Goal: Find specific fact: Find specific fact

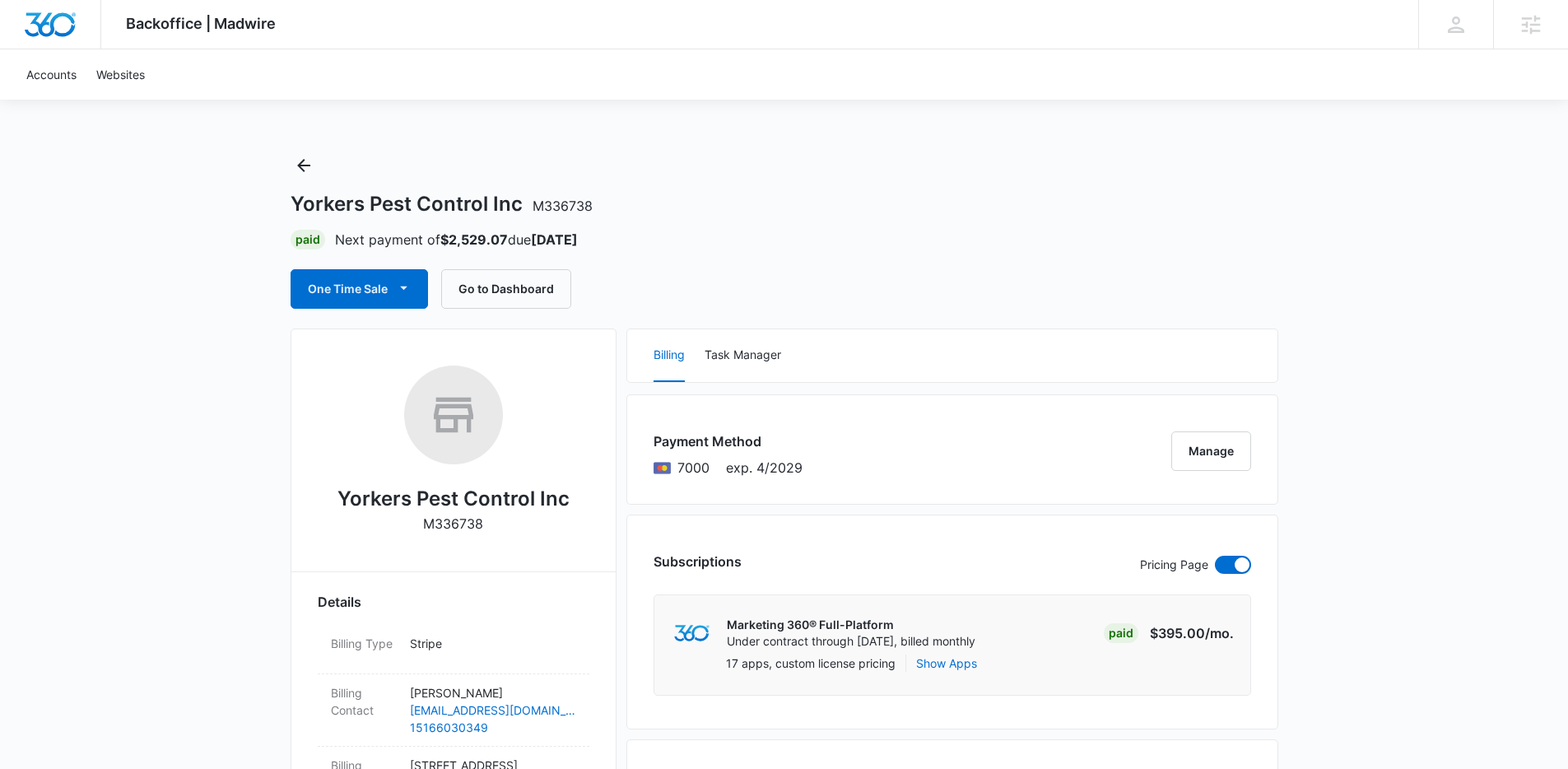
click at [461, 206] on h1 "Yorkers Pest Control Inc M336738" at bounding box center [441, 205] width 302 height 25
click at [293, 195] on h1 "Yorkers Pest Control Inc M336738" at bounding box center [441, 205] width 302 height 25
drag, startPoint x: 292, startPoint y: 202, endPoint x: 437, endPoint y: 195, distance: 145.2
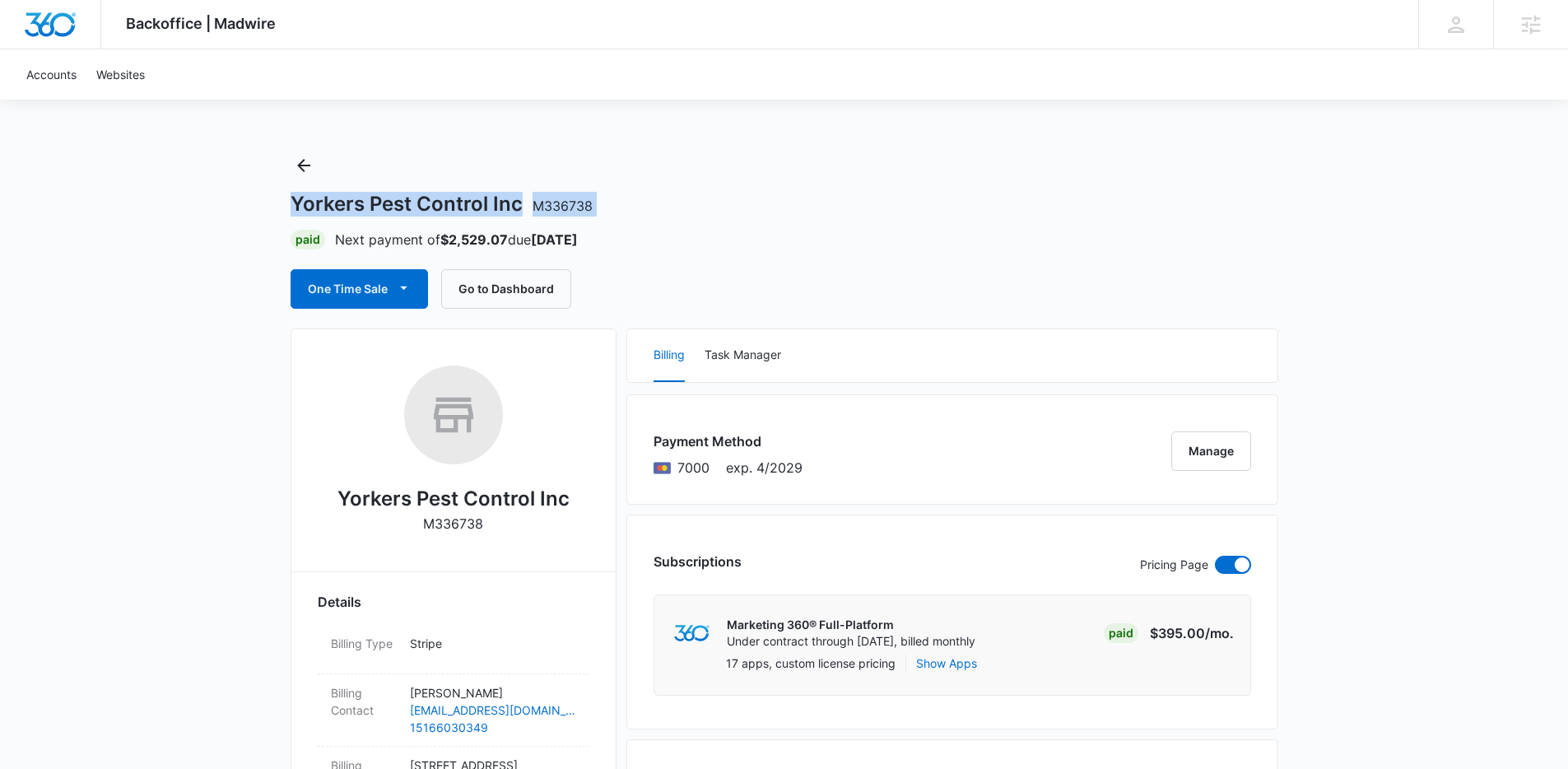
click at [437, 195] on h1 "Yorkers Pest Control Inc M336738" at bounding box center [441, 205] width 302 height 25
drag, startPoint x: 452, startPoint y: 200, endPoint x: 480, endPoint y: 205, distance: 28.4
click at [456, 201] on h1 "Yorkers Pest Control Inc M336738" at bounding box center [441, 205] width 302 height 25
click at [501, 501] on h2 "Yorkers Pest Control Inc" at bounding box center [453, 499] width 232 height 30
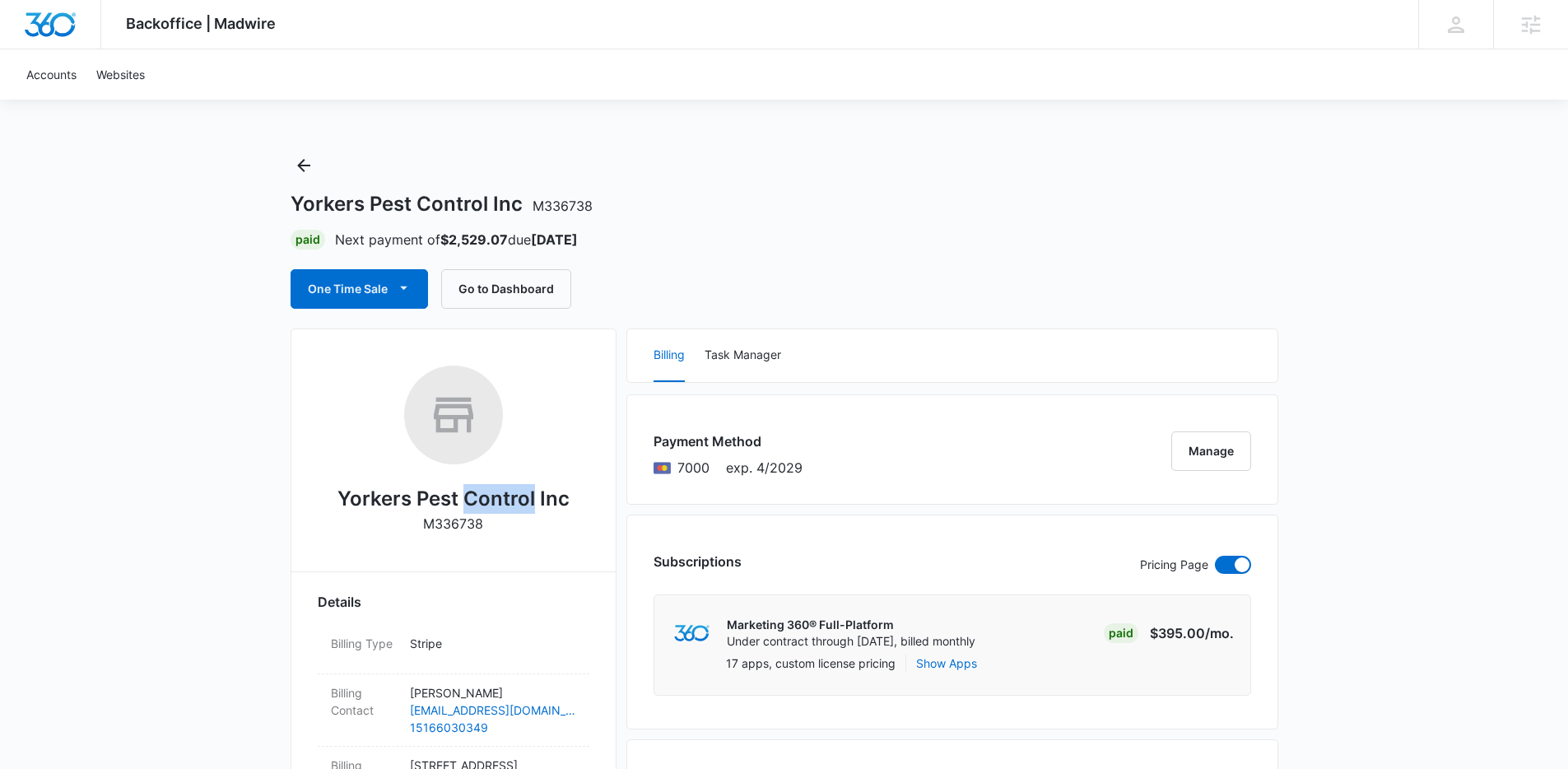
click at [501, 501] on h2 "Yorkers Pest Control Inc" at bounding box center [453, 499] width 232 height 30
click at [502, 501] on h2 "Yorkers Pest Control Inc" at bounding box center [453, 499] width 232 height 30
copy h2 "Yorkers Pest Control Inc"
click at [461, 524] on p "M336738" at bounding box center [453, 524] width 60 height 20
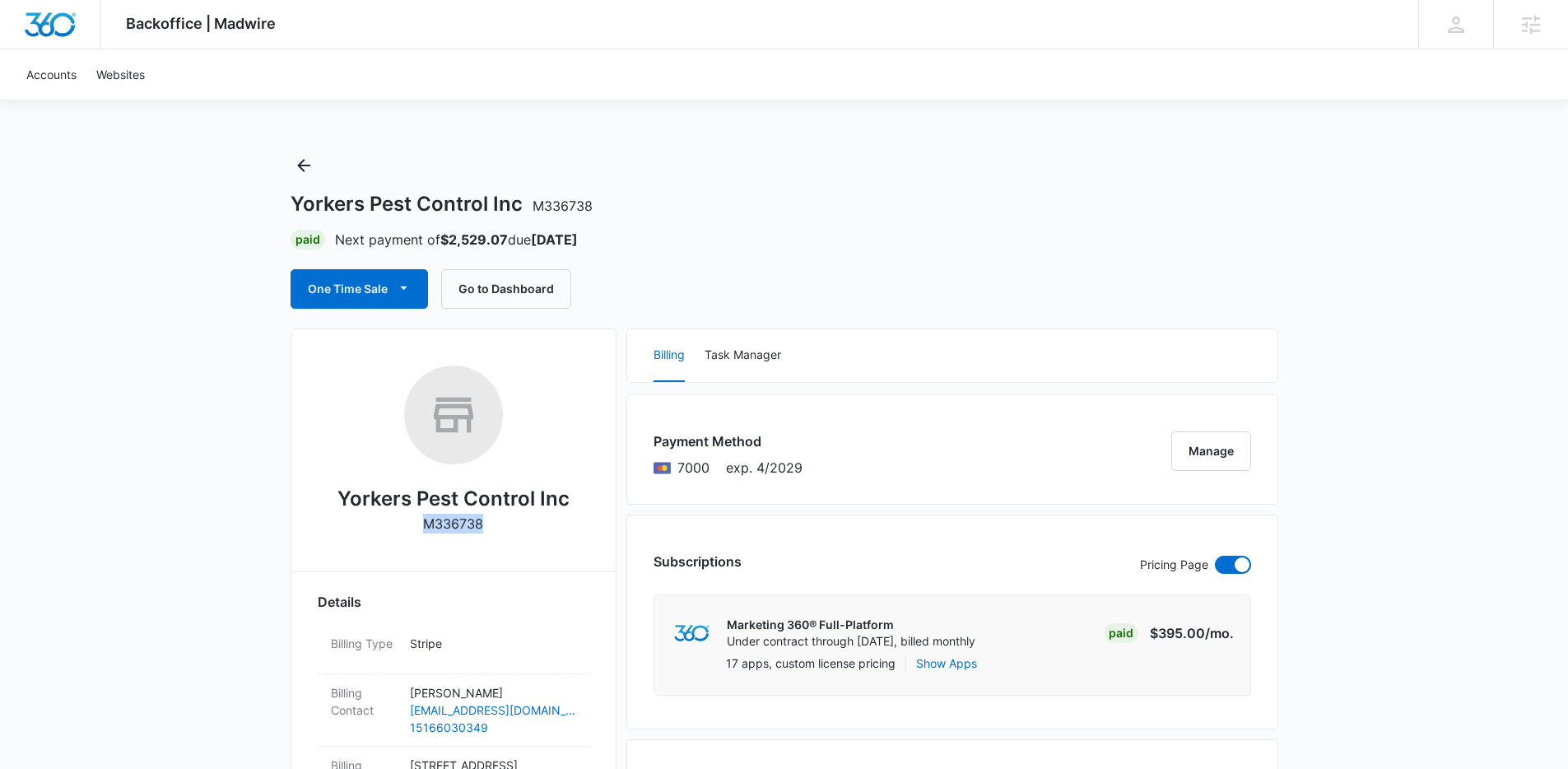
copy p "M336738"
